Goal: Task Accomplishment & Management: Manage account settings

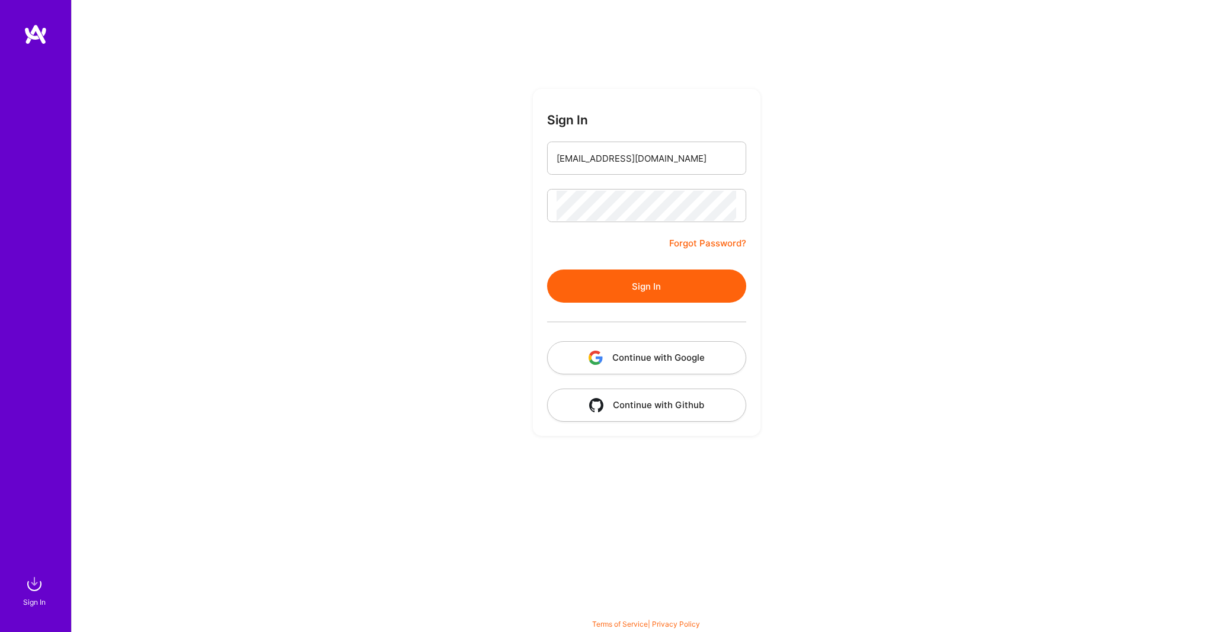
click at [650, 275] on button "Sign In" at bounding box center [646, 286] width 199 height 33
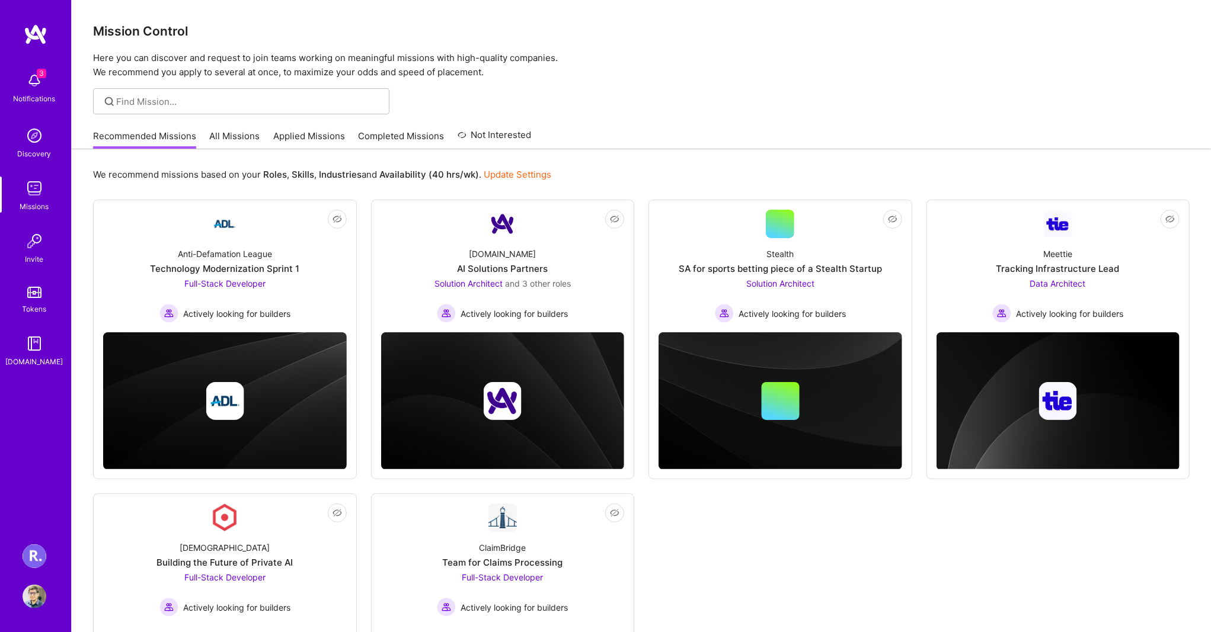
click at [30, 557] on img at bounding box center [35, 557] width 24 height 24
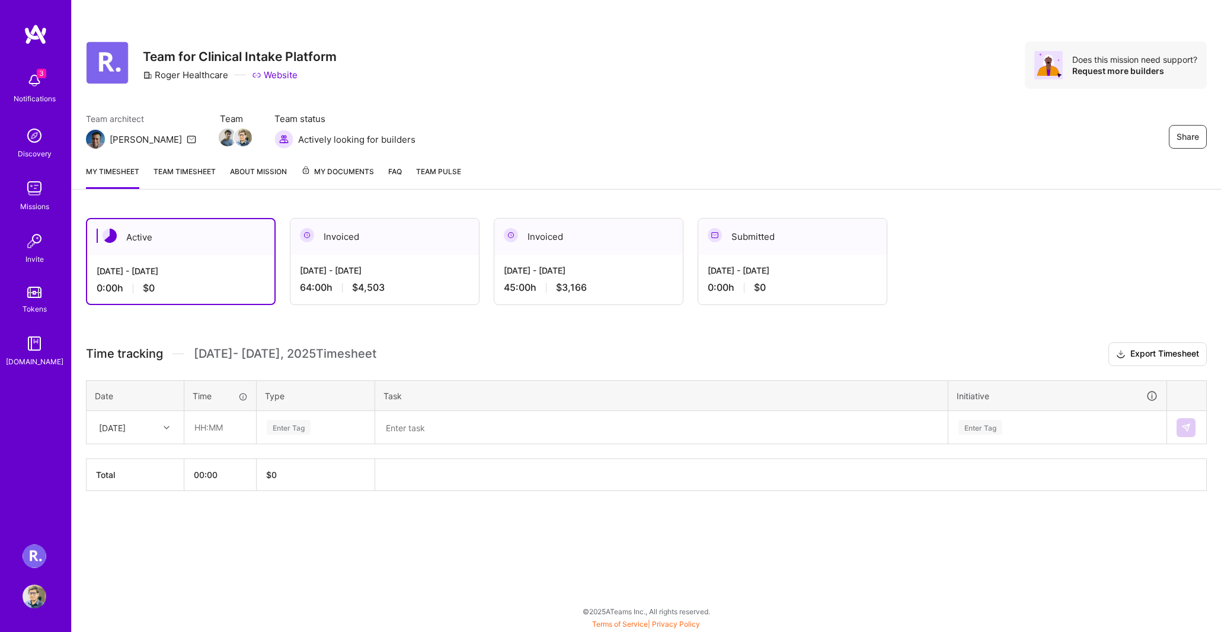
click at [601, 271] on div "[DATE] - [DATE]" at bounding box center [589, 270] width 170 height 12
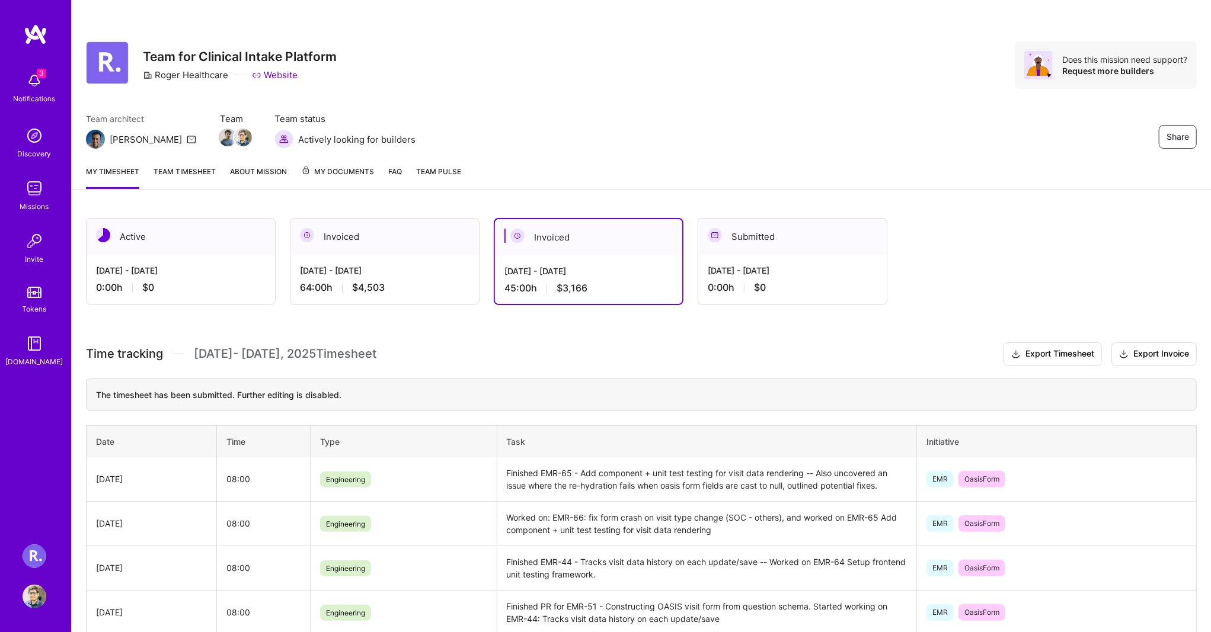
click at [168, 172] on link "Team timesheet" at bounding box center [185, 177] width 62 height 24
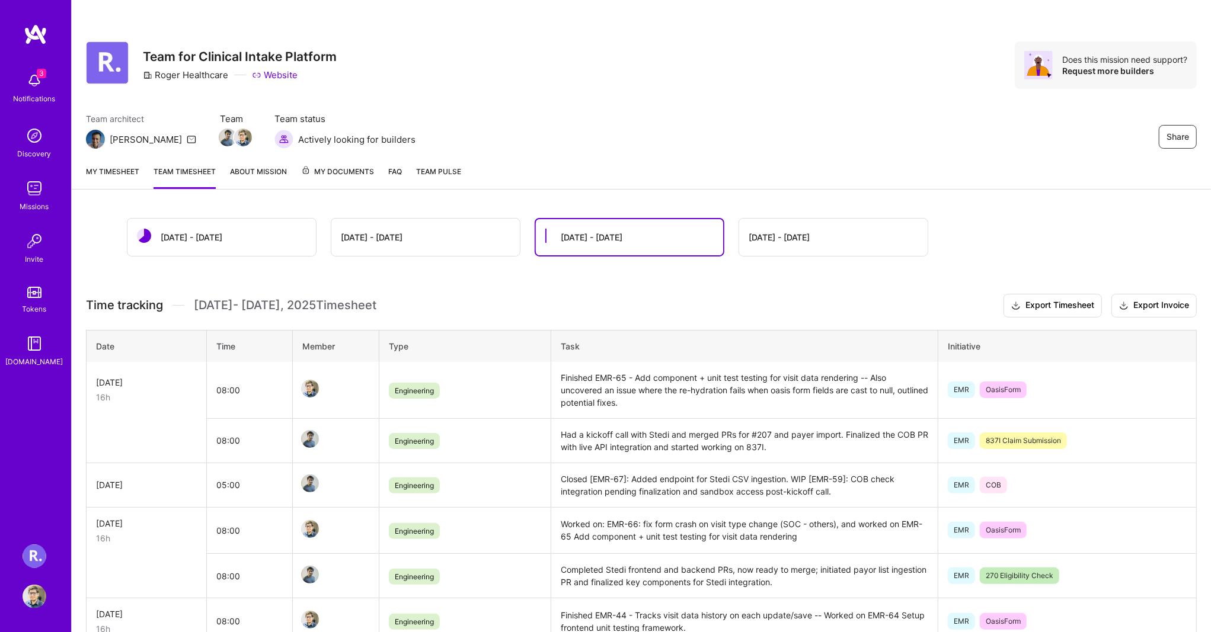
click at [424, 239] on div "[DATE] - [DATE]" at bounding box center [425, 237] width 188 height 37
click at [358, 231] on div "[DATE] - [DATE]" at bounding box center [372, 237] width 62 height 12
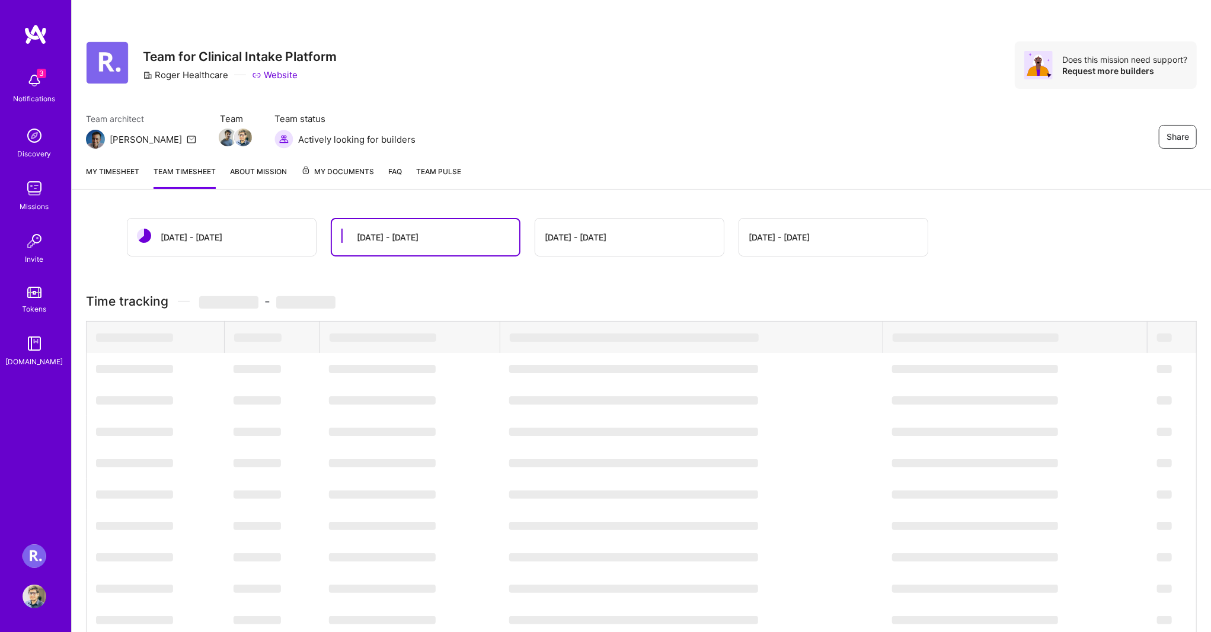
click at [236, 233] on div "[DATE] - [DATE]" at bounding box center [221, 237] width 188 height 37
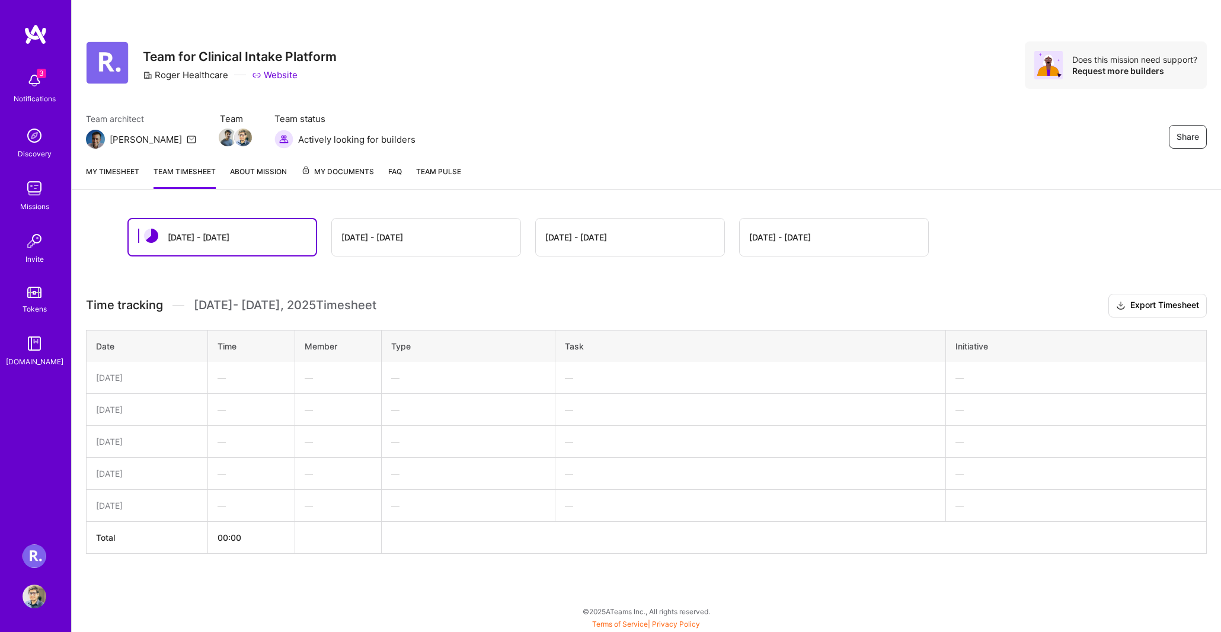
click at [445, 238] on div "[DATE] - [DATE]" at bounding box center [426, 237] width 188 height 37
